Goal: Task Accomplishment & Management: Complete application form

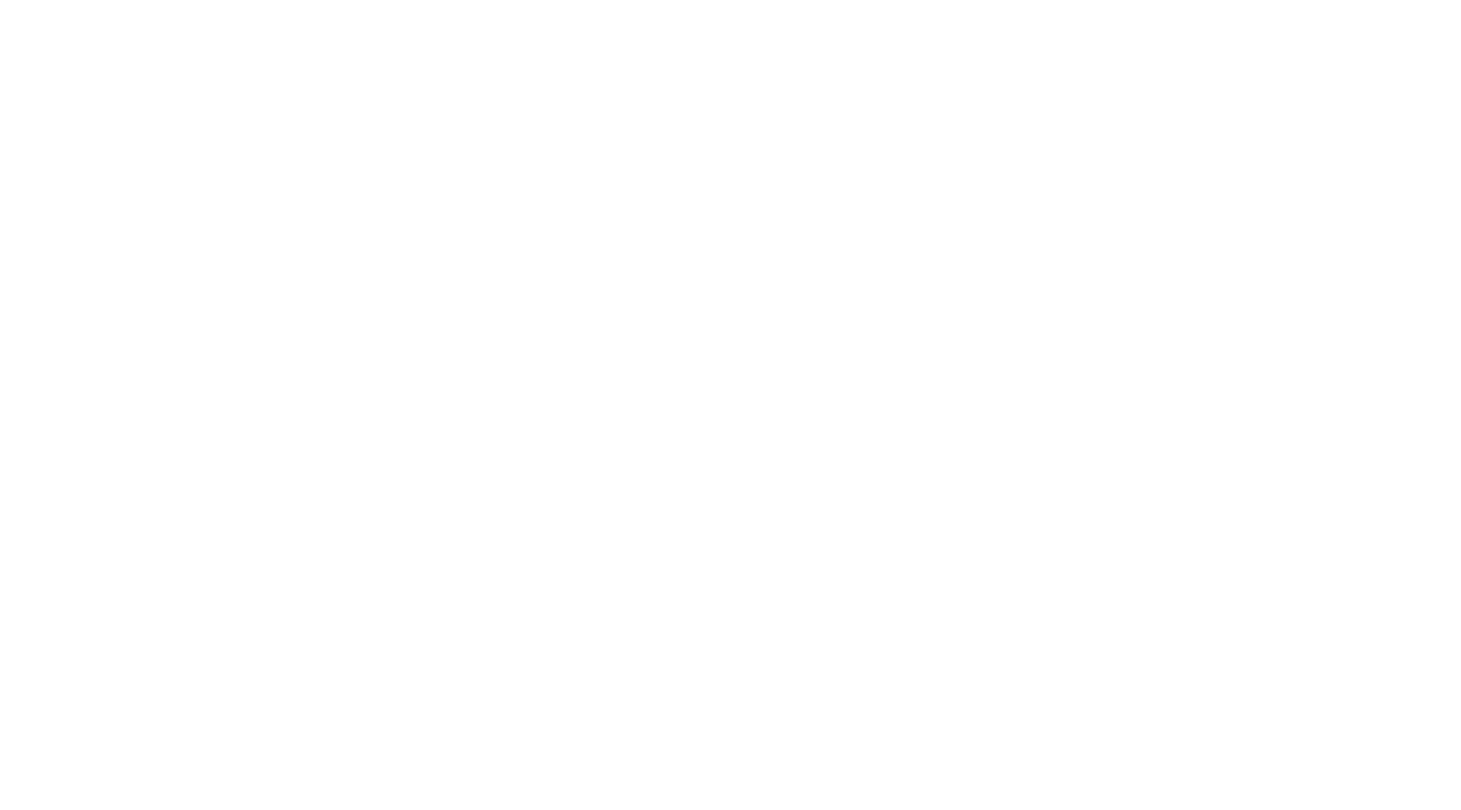
scroll to position [567, 0]
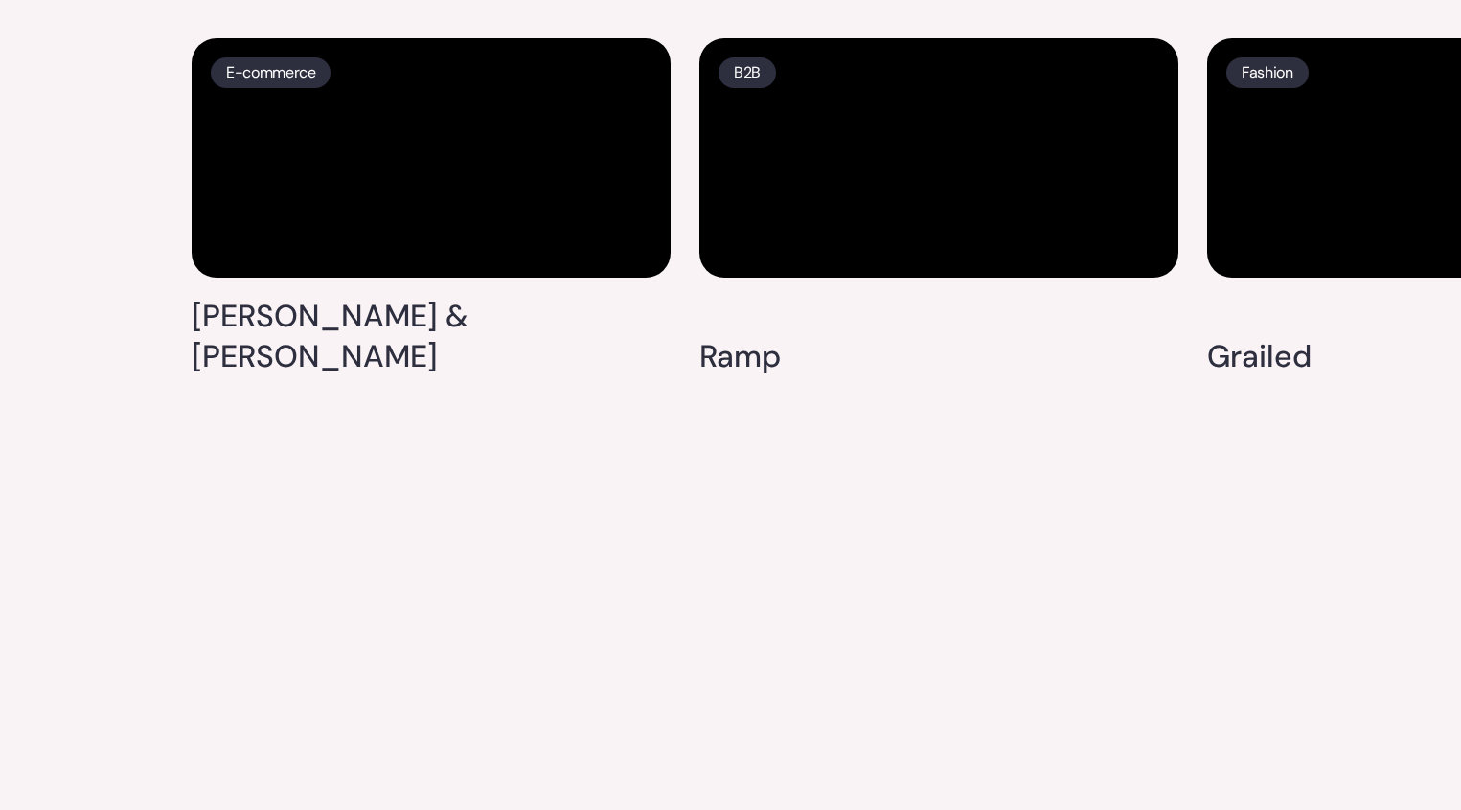
scroll to position [5074, 0]
click at [1379, 278] on video at bounding box center [1446, 157] width 479 height 239
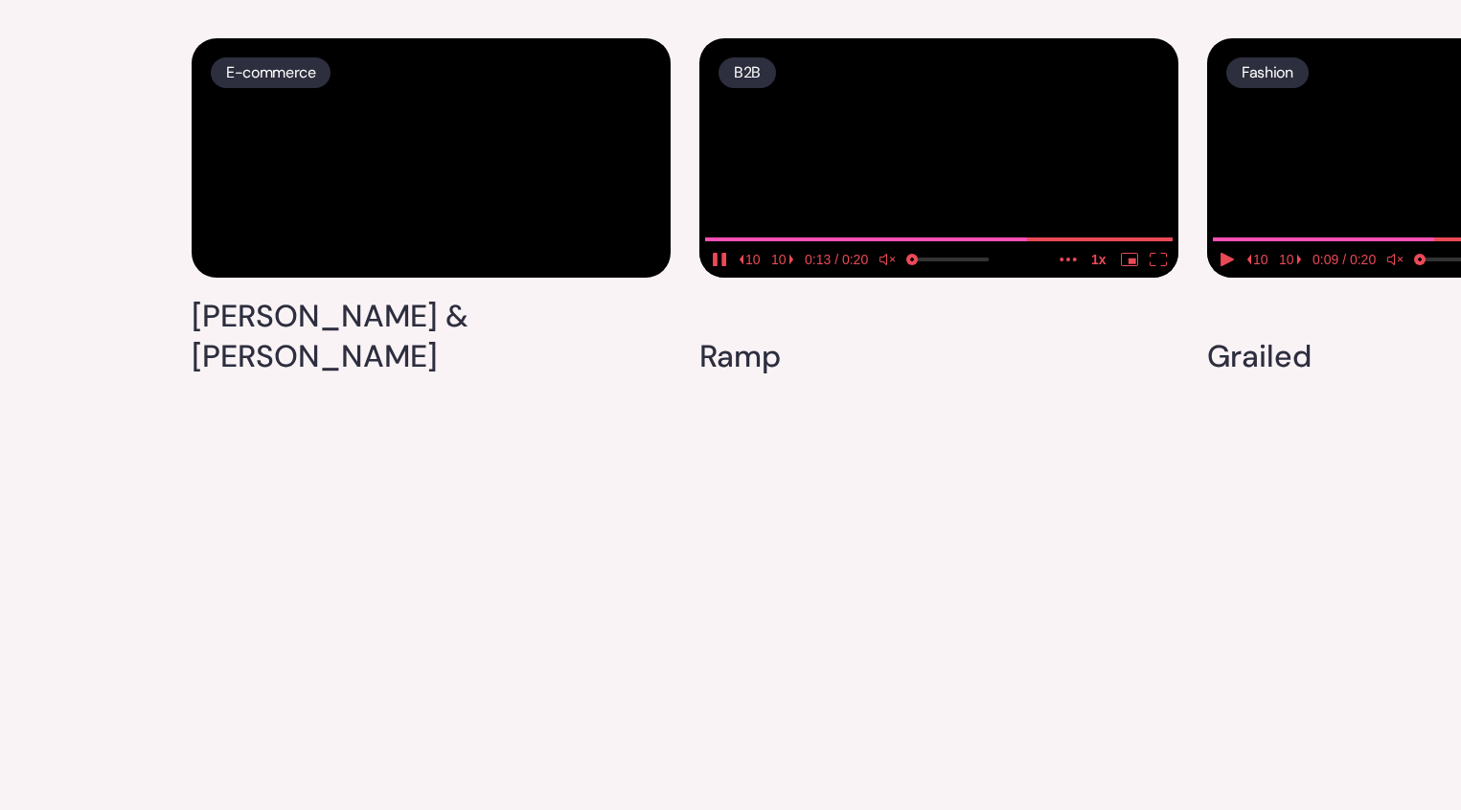
drag, startPoint x: 1221, startPoint y: 334, endPoint x: 718, endPoint y: 384, distance: 506.4
drag, startPoint x: 1304, startPoint y: 342, endPoint x: 655, endPoint y: 406, distance: 651.7
drag, startPoint x: 927, startPoint y: 448, endPoint x: 679, endPoint y: 470, distance: 249.1
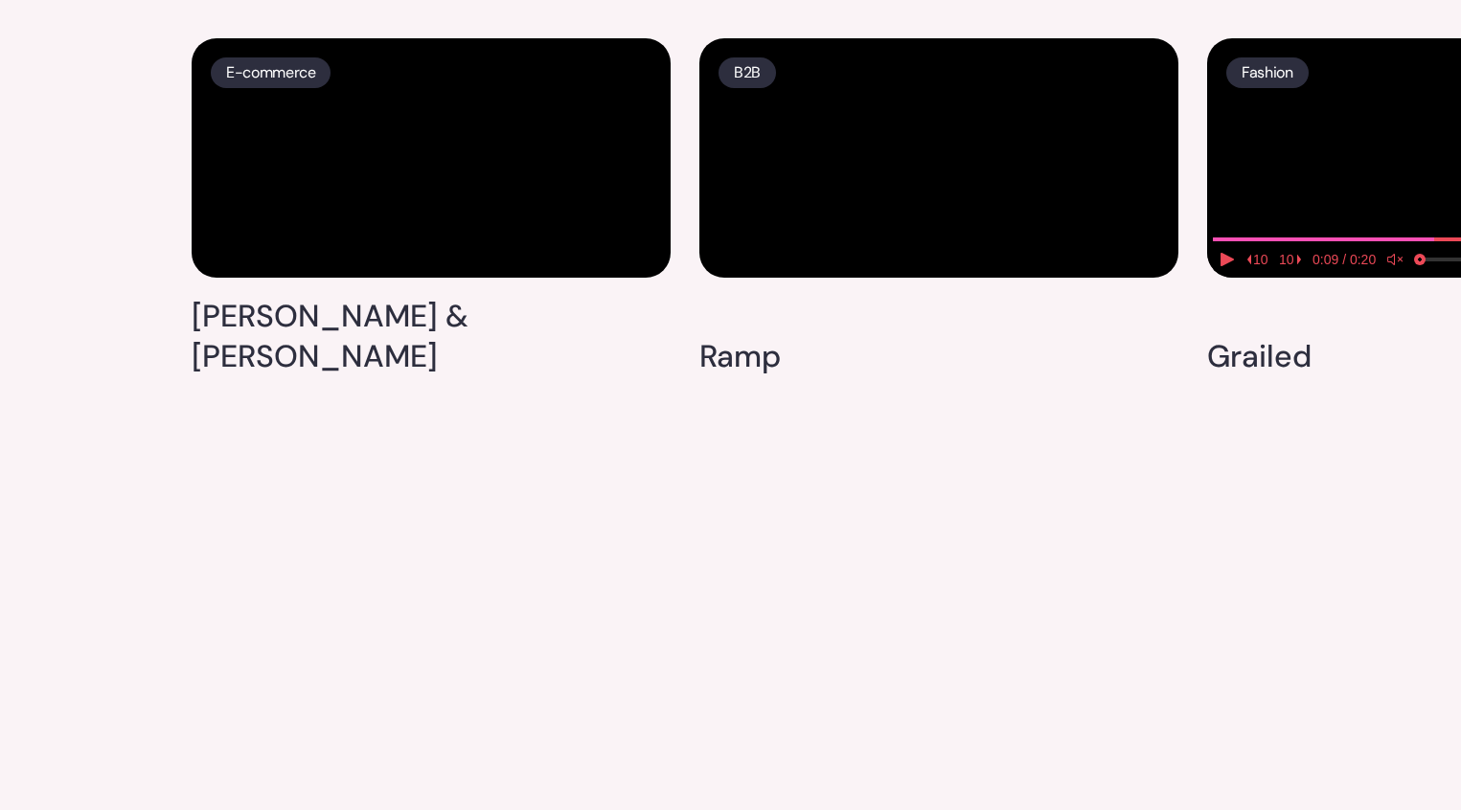
click at [1221, 272] on media-play-button "play" at bounding box center [1227, 259] width 29 height 25
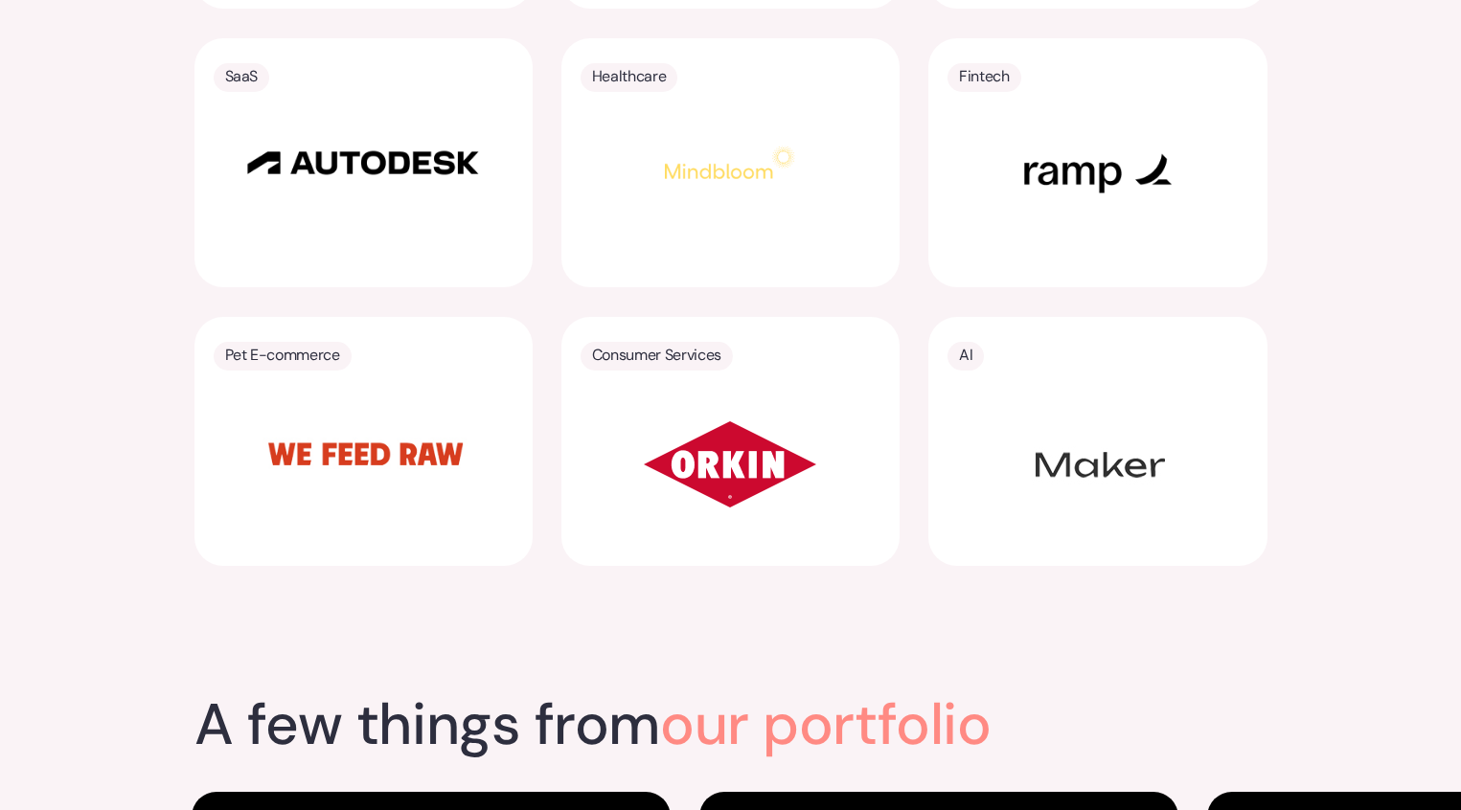
scroll to position [3230, 0]
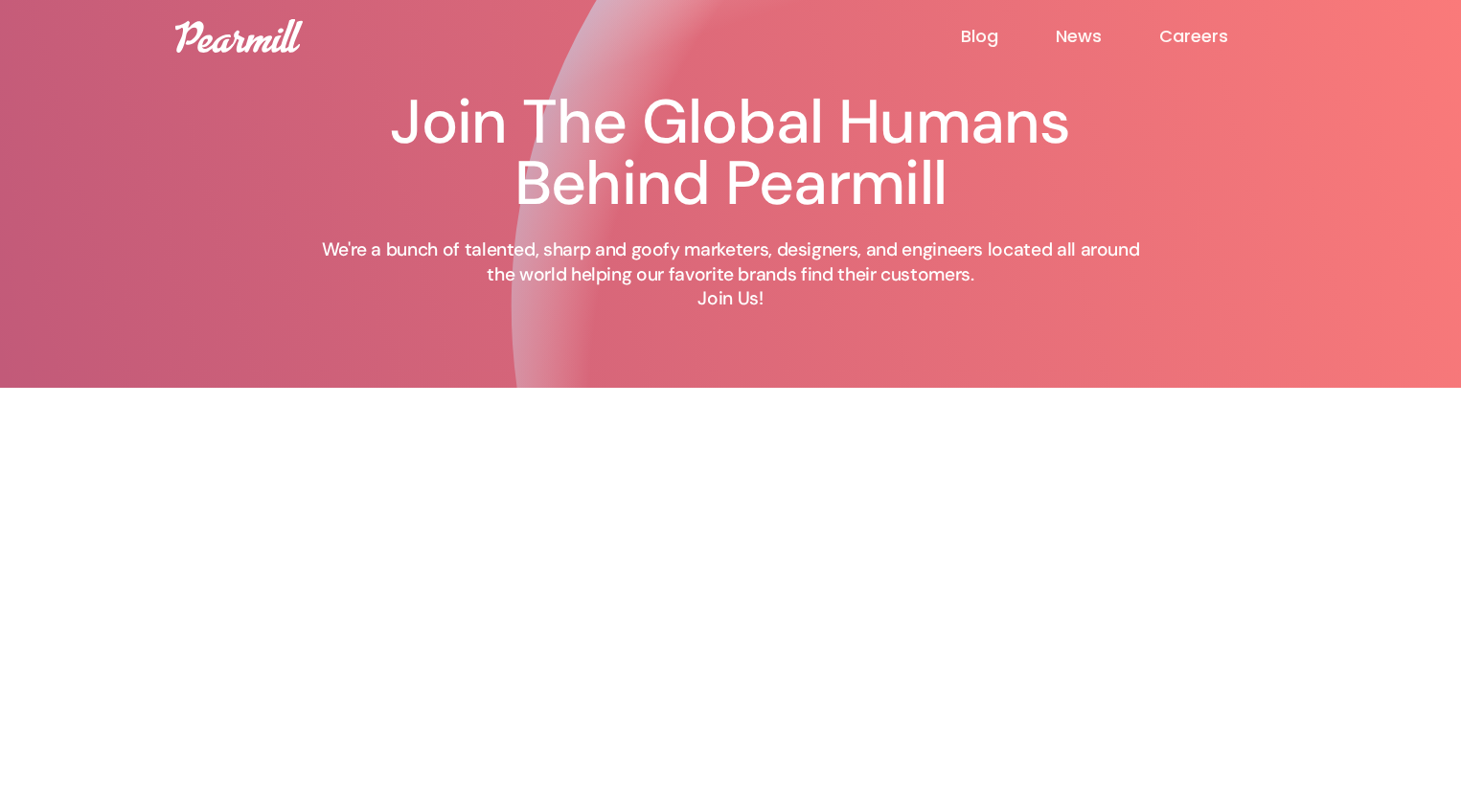
scroll to position [445, 0]
